Goal: Information Seeking & Learning: Learn about a topic

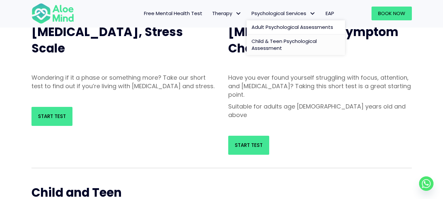
scroll to position [85, 0]
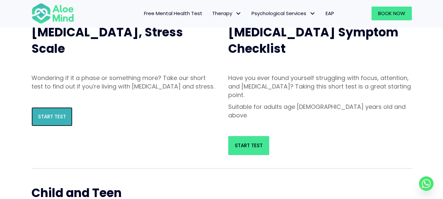
click at [60, 120] on span "Start Test" at bounding box center [52, 116] width 28 height 7
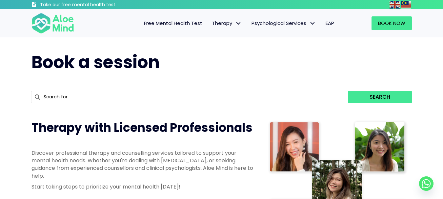
click at [177, 24] on span "Free Mental Health Test" at bounding box center [173, 23] width 58 height 7
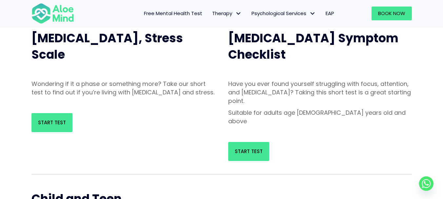
scroll to position [84, 0]
